Goal: Task Accomplishment & Management: Manage account settings

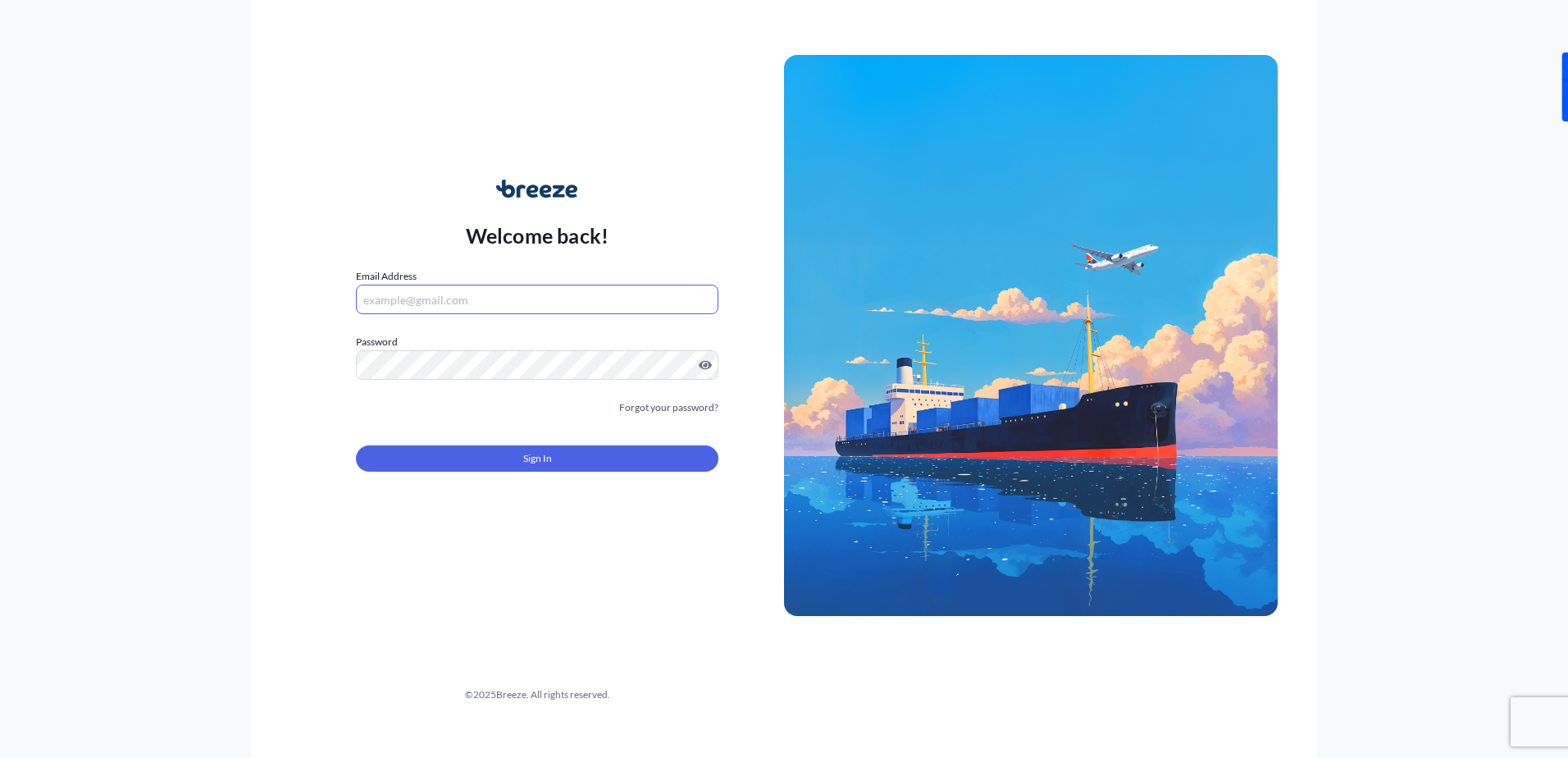
click at [523, 307] on input "Email Address" at bounding box center [537, 299] width 363 height 30
click at [500, 308] on input "[EMAIL_ADDRESS][DOMAIN_NAME]" at bounding box center [537, 299] width 363 height 30
type input "[EMAIL_ADDRESS][DOMAIN_NAME]"
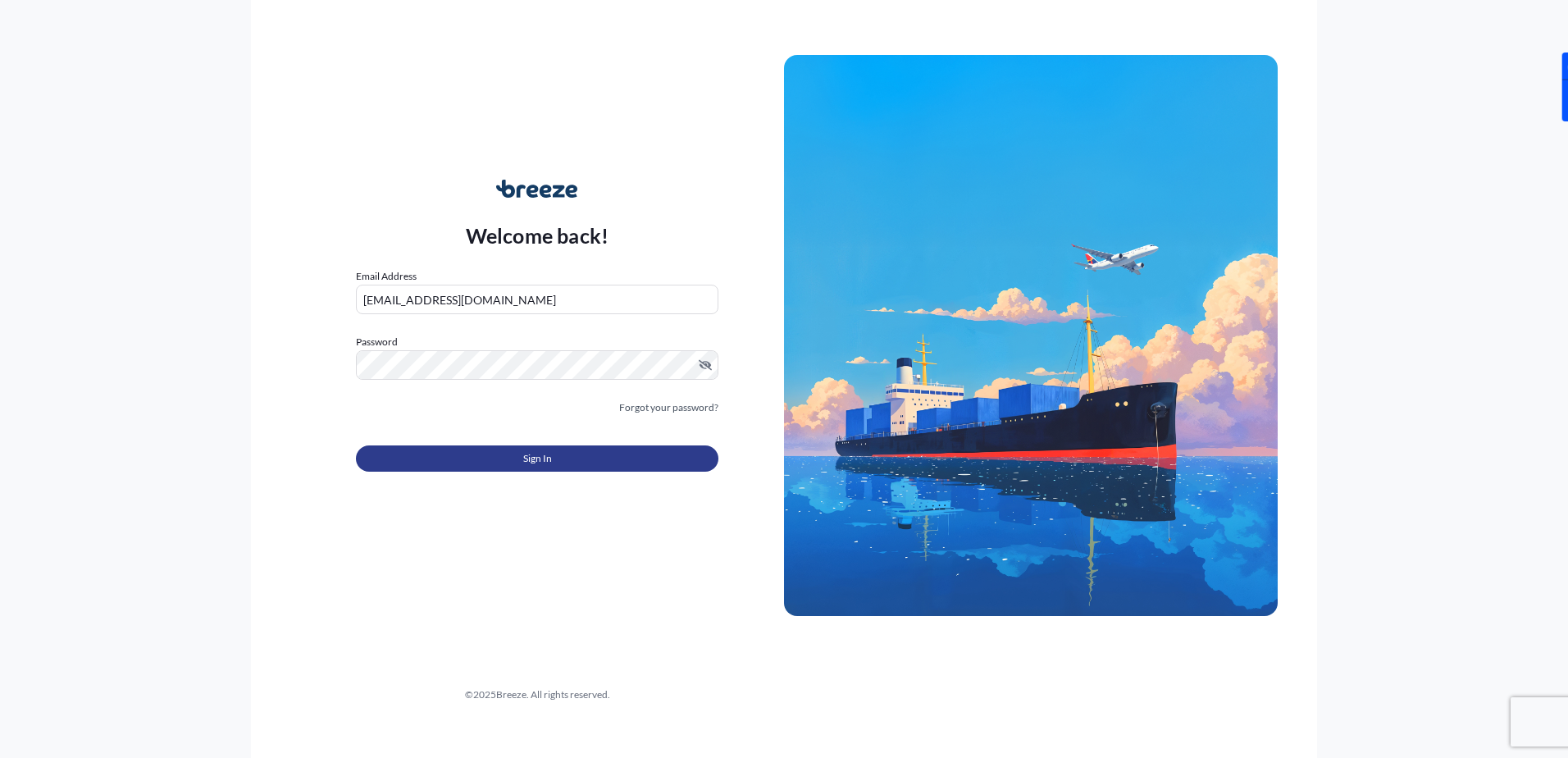
click at [569, 457] on button "Sign In" at bounding box center [537, 458] width 363 height 26
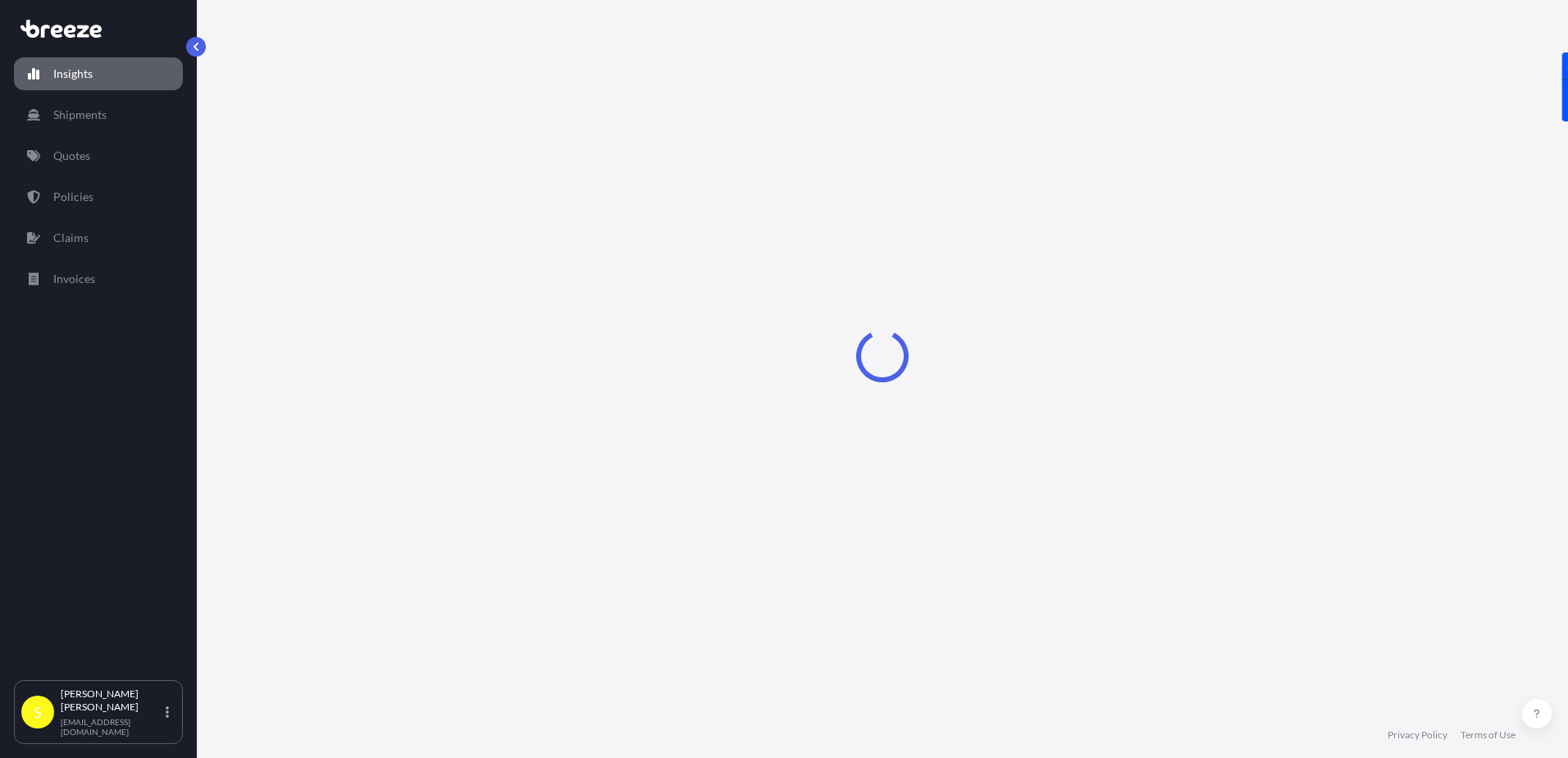
select select "2025"
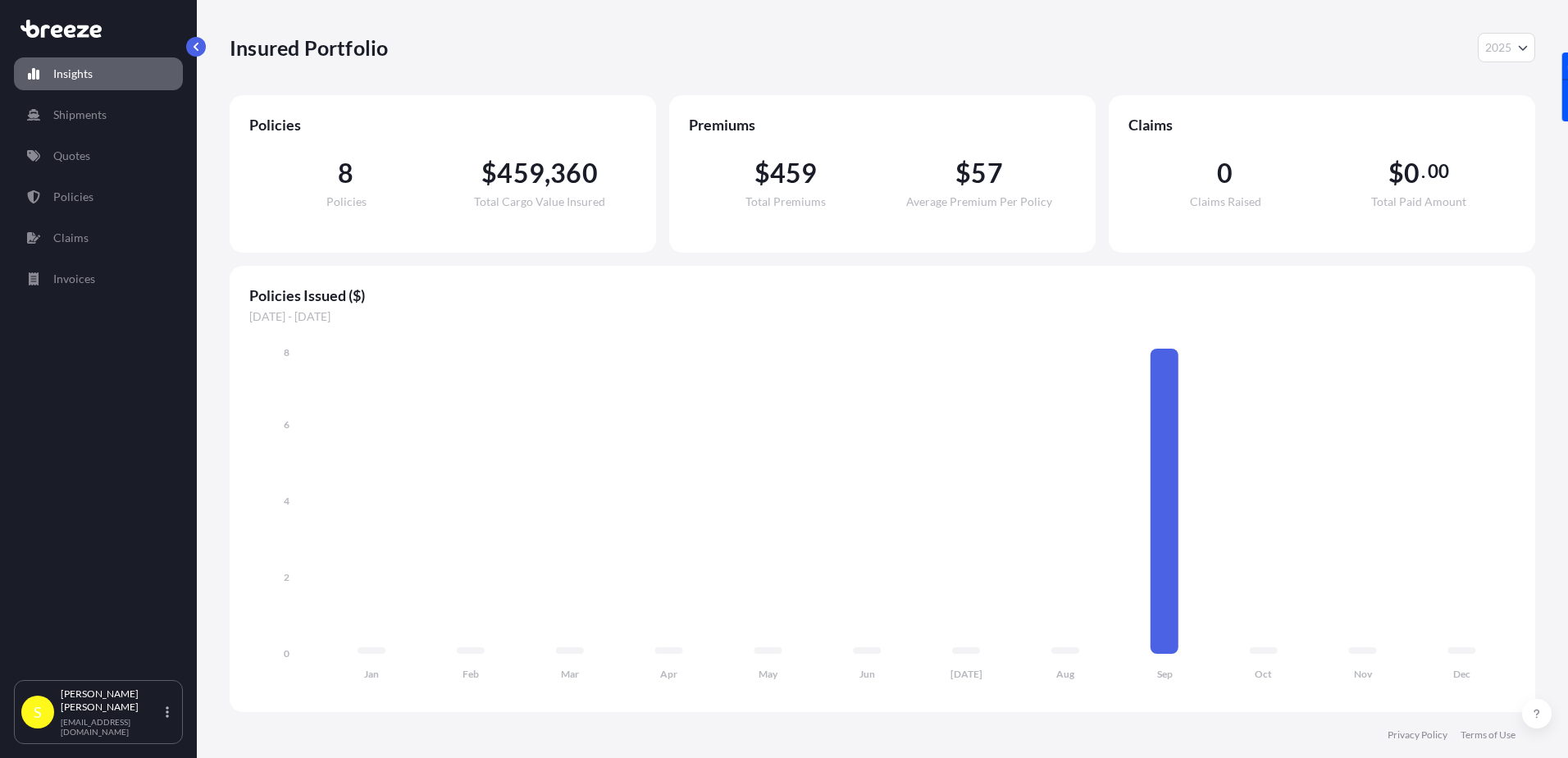
select select "2025"
